Goal: Book appointment/travel/reservation

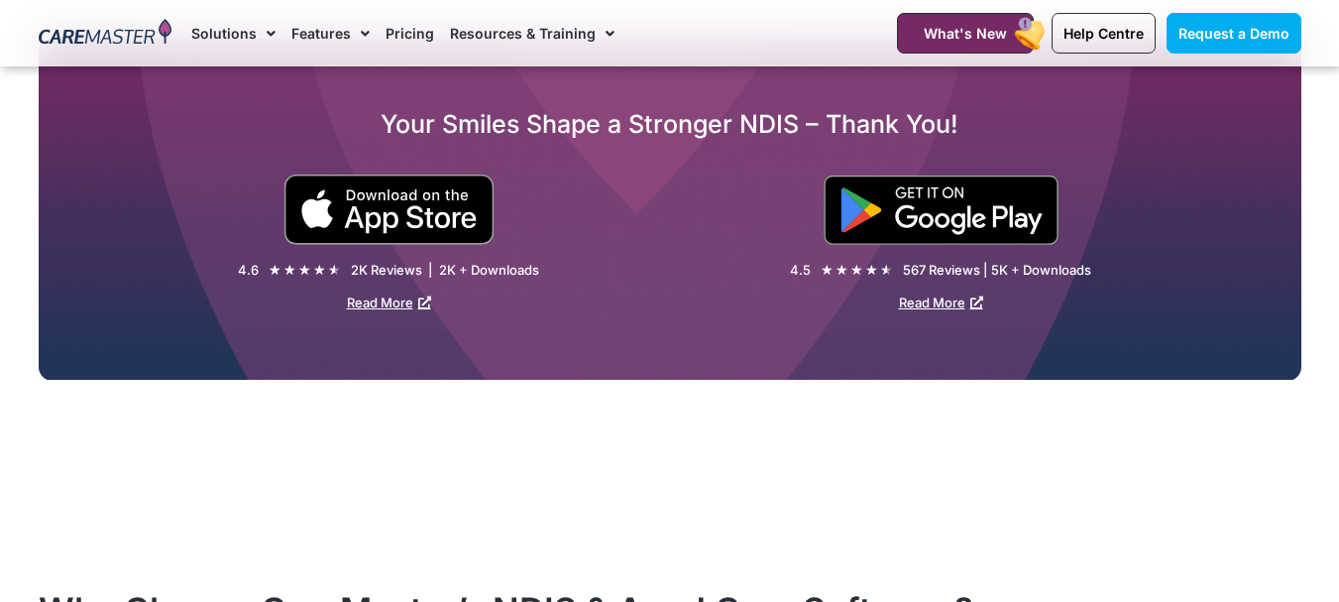
scroll to position [2973, 0]
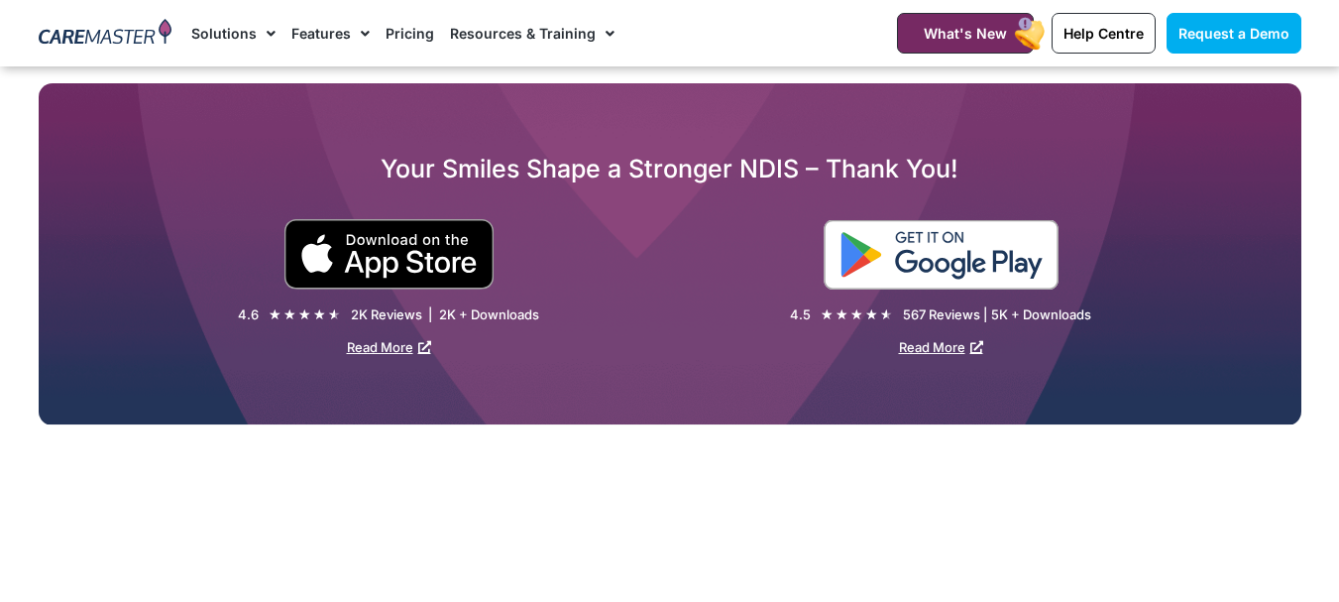
click at [942, 241] on div at bounding box center [985, 254] width 631 height 70
click at [931, 246] on img at bounding box center [941, 254] width 235 height 69
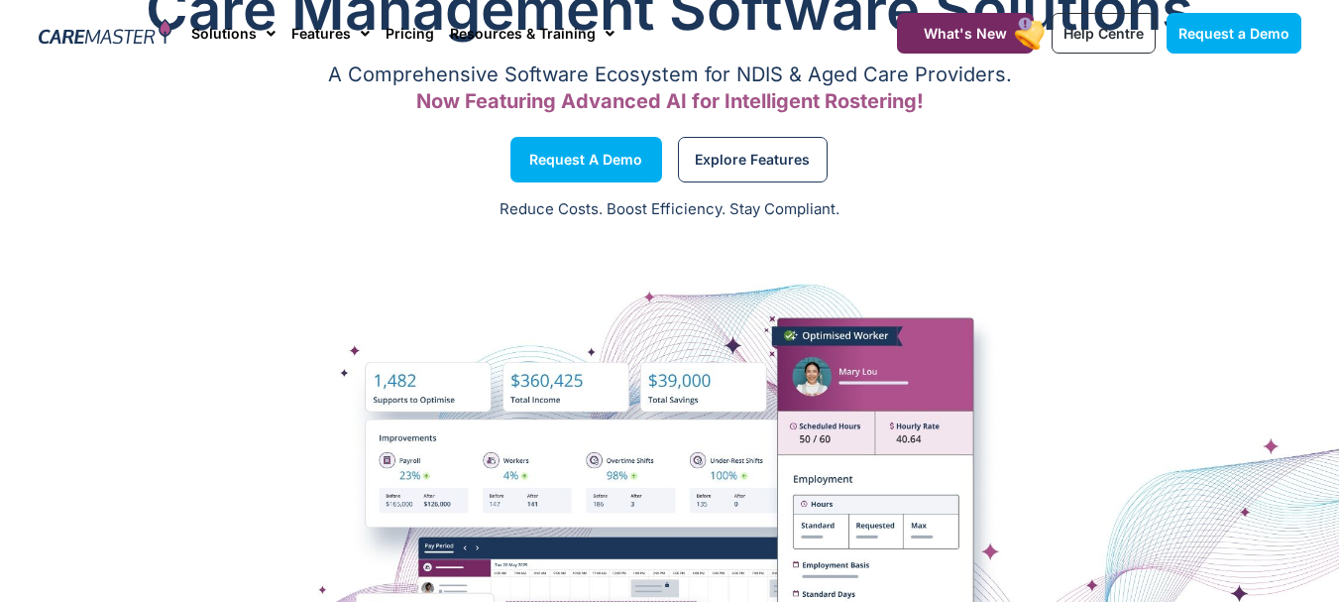
scroll to position [0, 0]
